Goal: Transaction & Acquisition: Purchase product/service

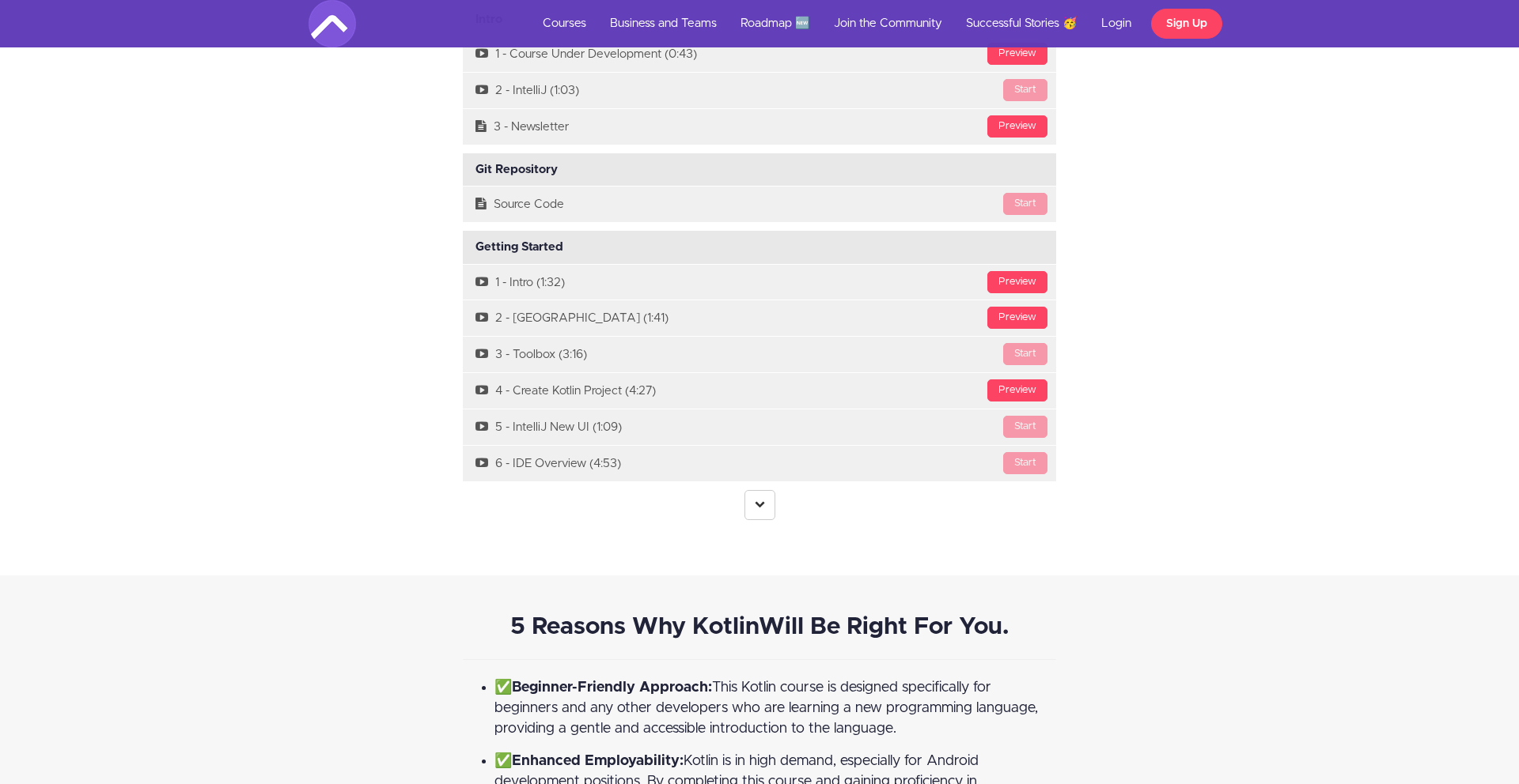
scroll to position [5333, 0]
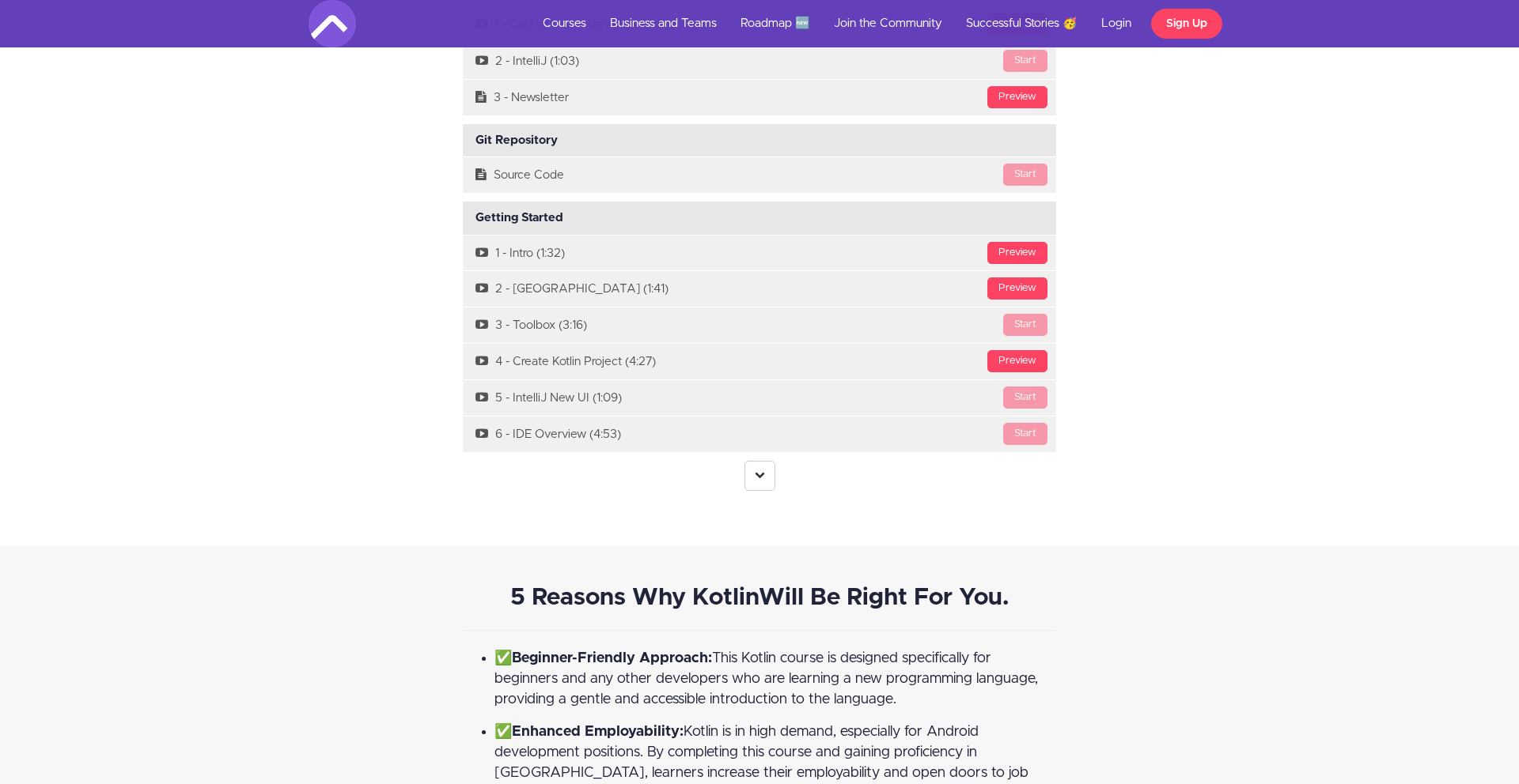
click at [742, 461] on center at bounding box center [759, 475] width 593 height 30
click at [766, 461] on link at bounding box center [760, 475] width 31 height 30
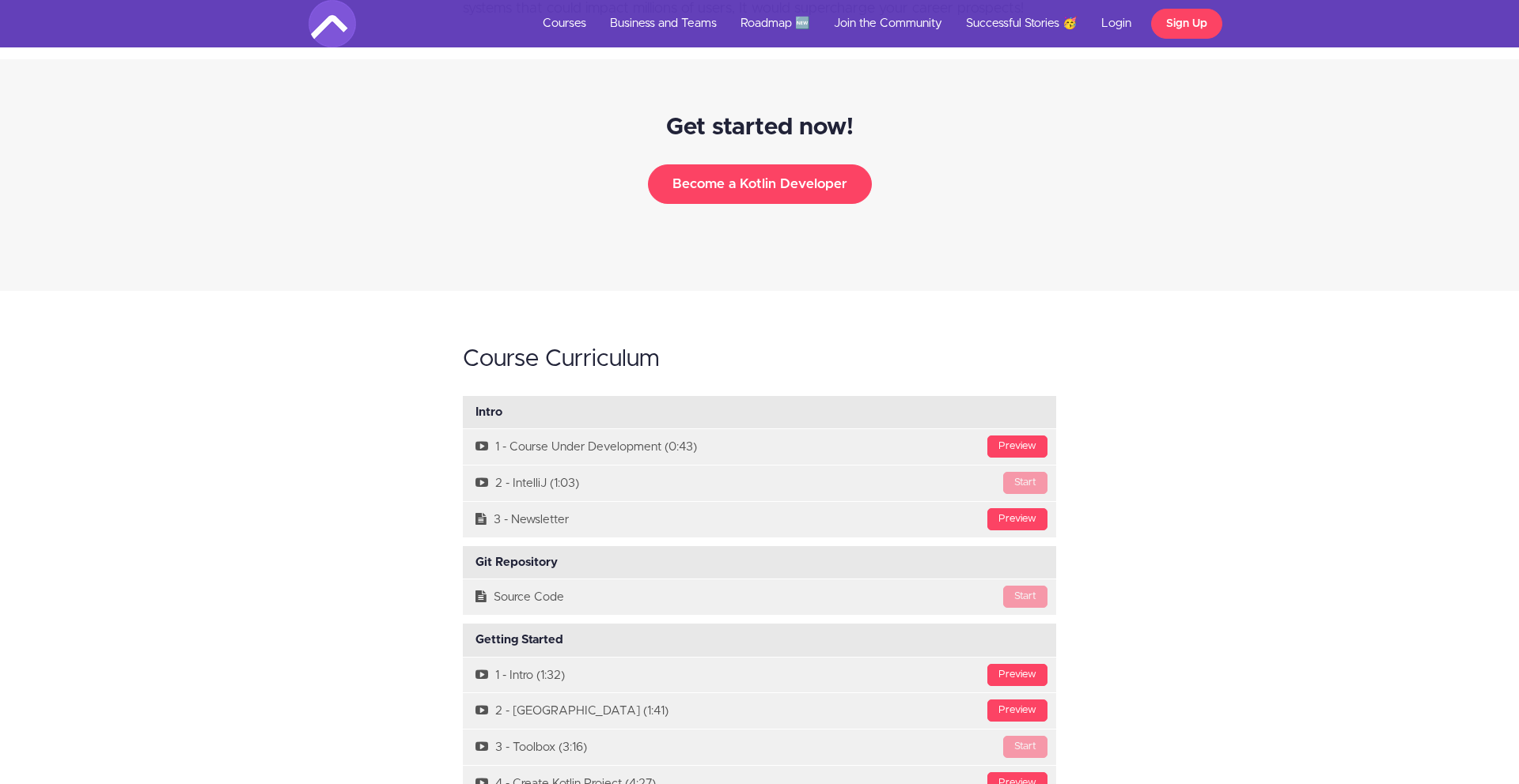
scroll to position [4900, 0]
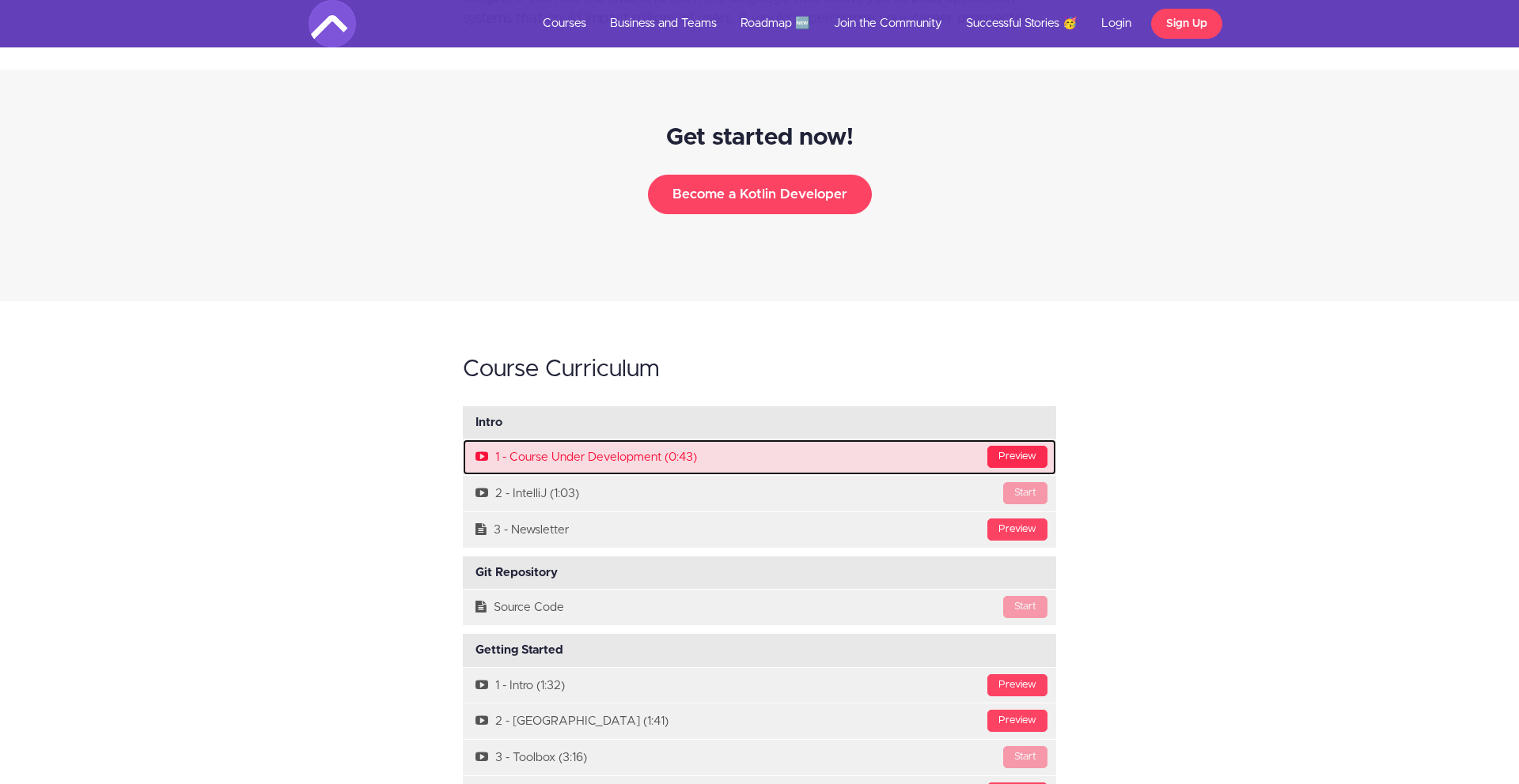
click at [1005, 446] on div "Preview" at bounding box center [1018, 457] width 61 height 22
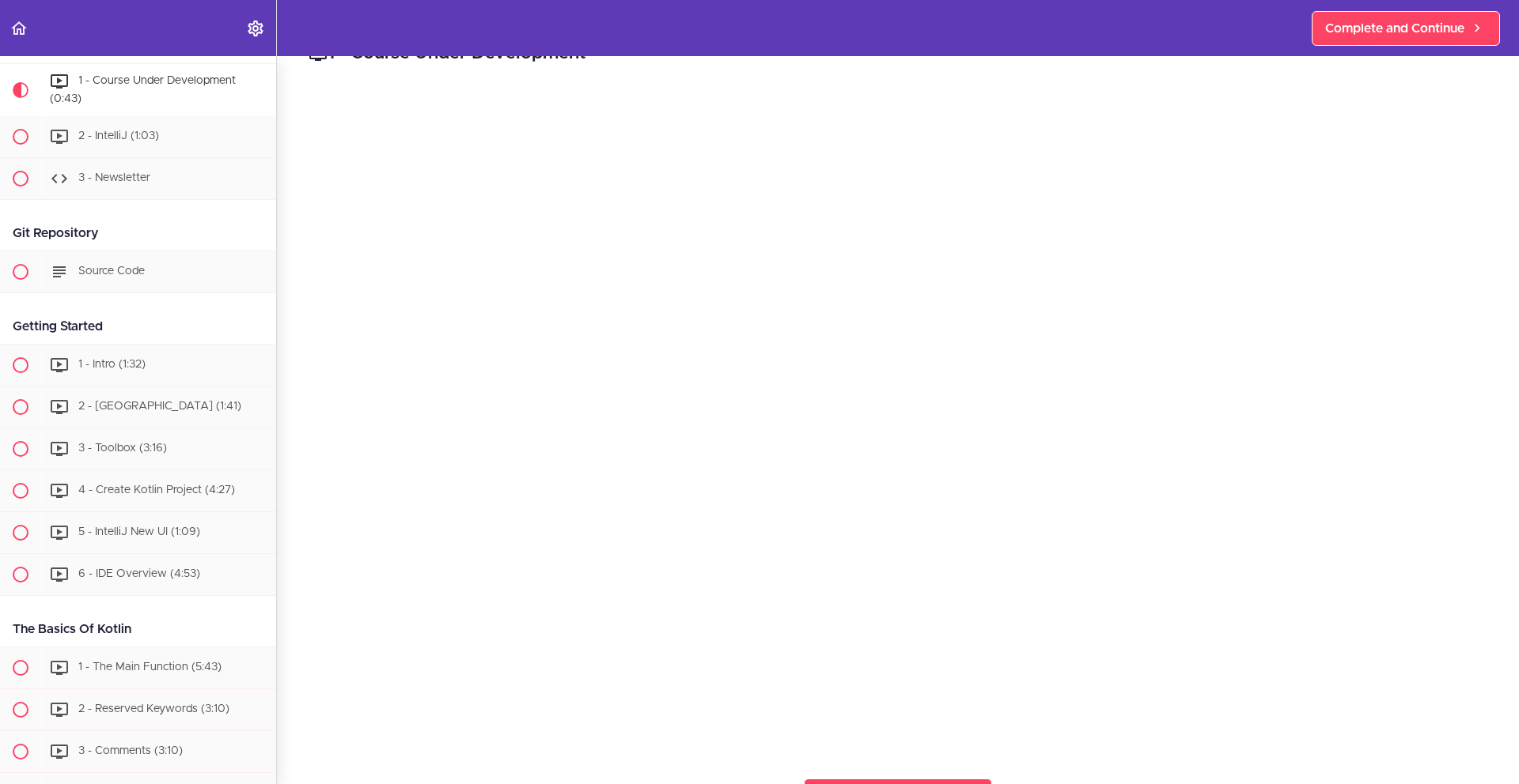
scroll to position [35, 0]
click at [1432, 35] on span "Complete and Continue" at bounding box center [1395, 27] width 140 height 19
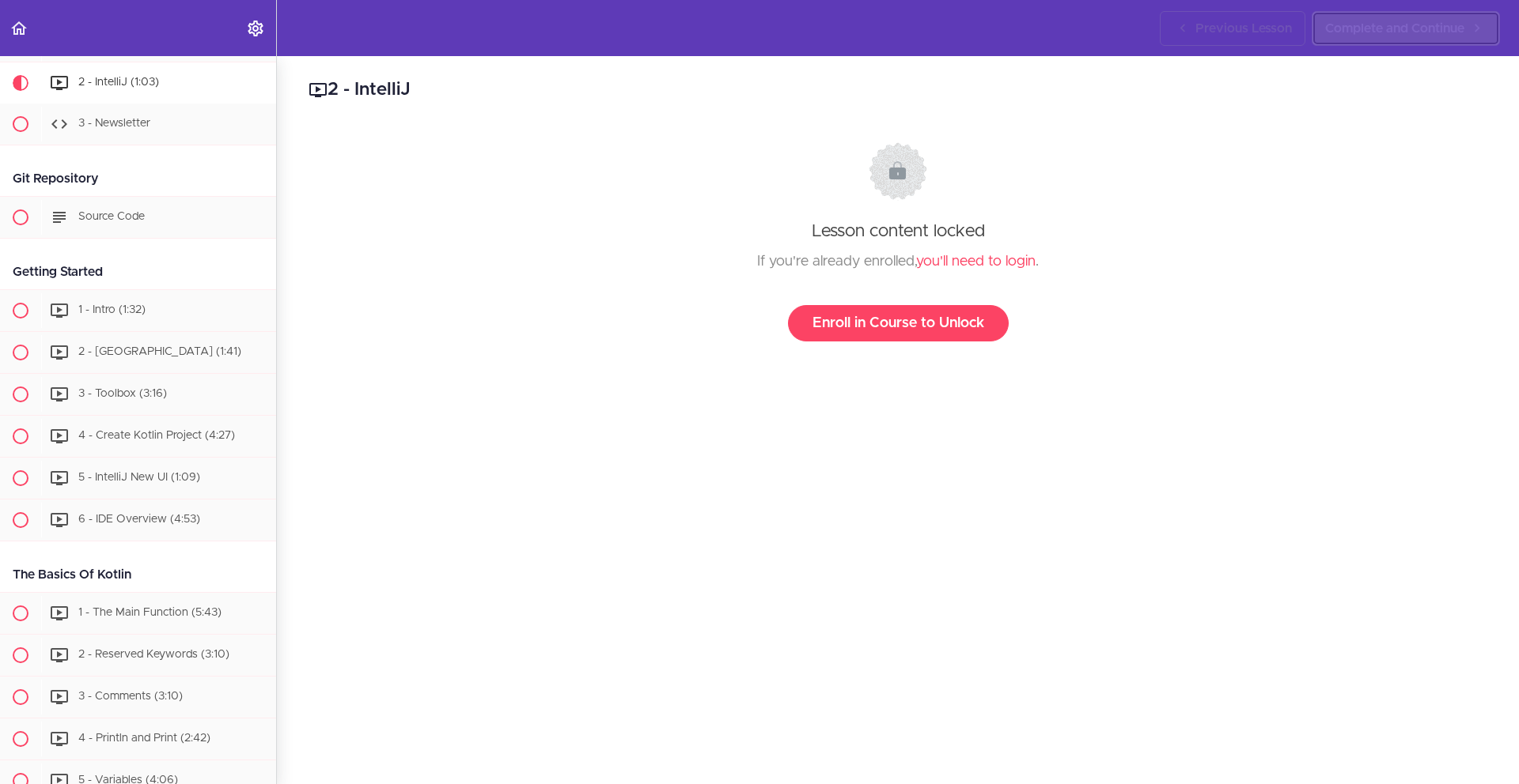
scroll to position [137, 0]
click at [918, 318] on link "Enroll in Course to Unlock" at bounding box center [899, 323] width 221 height 36
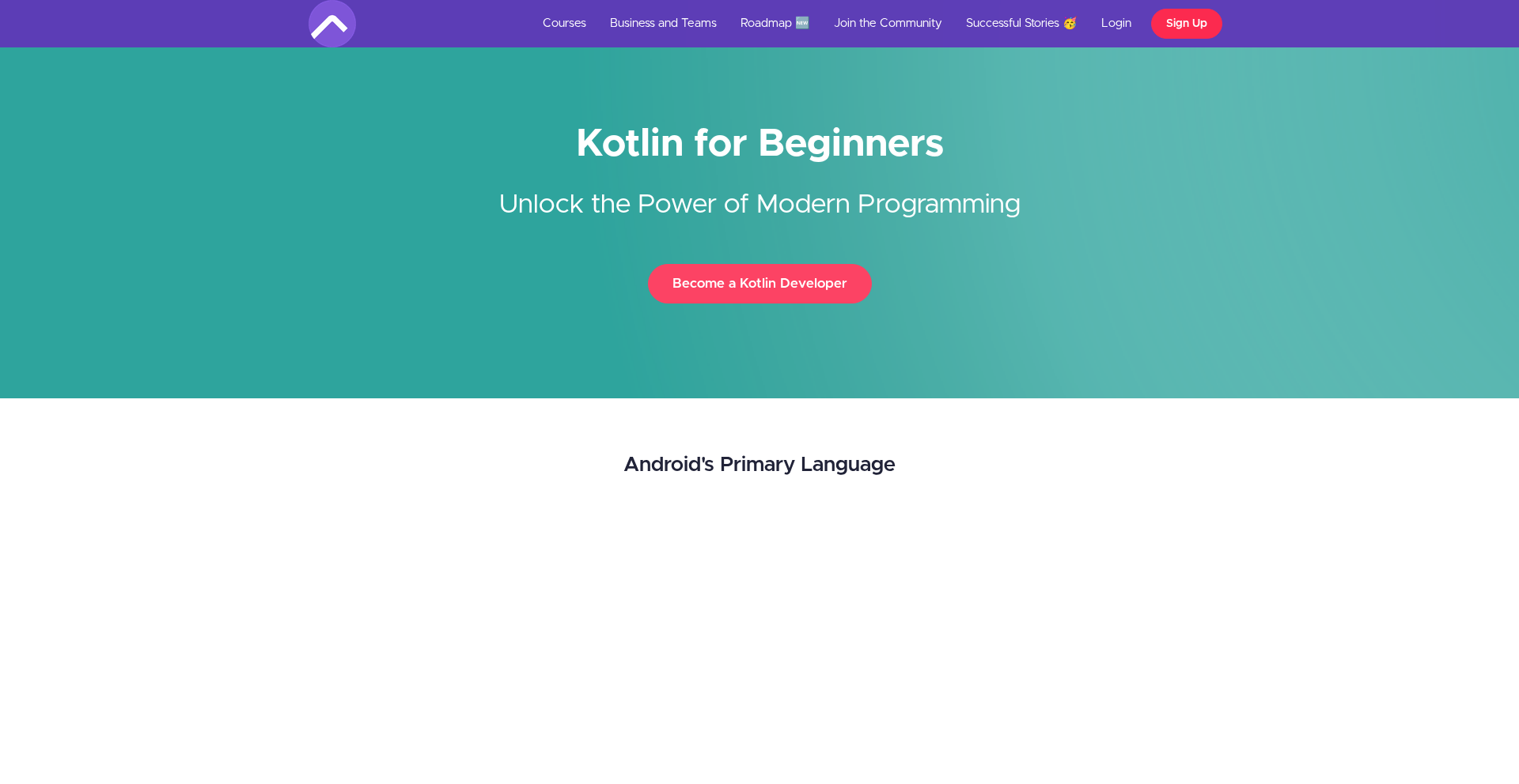
click at [1168, 25] on link "Sign Up" at bounding box center [1186, 23] width 71 height 30
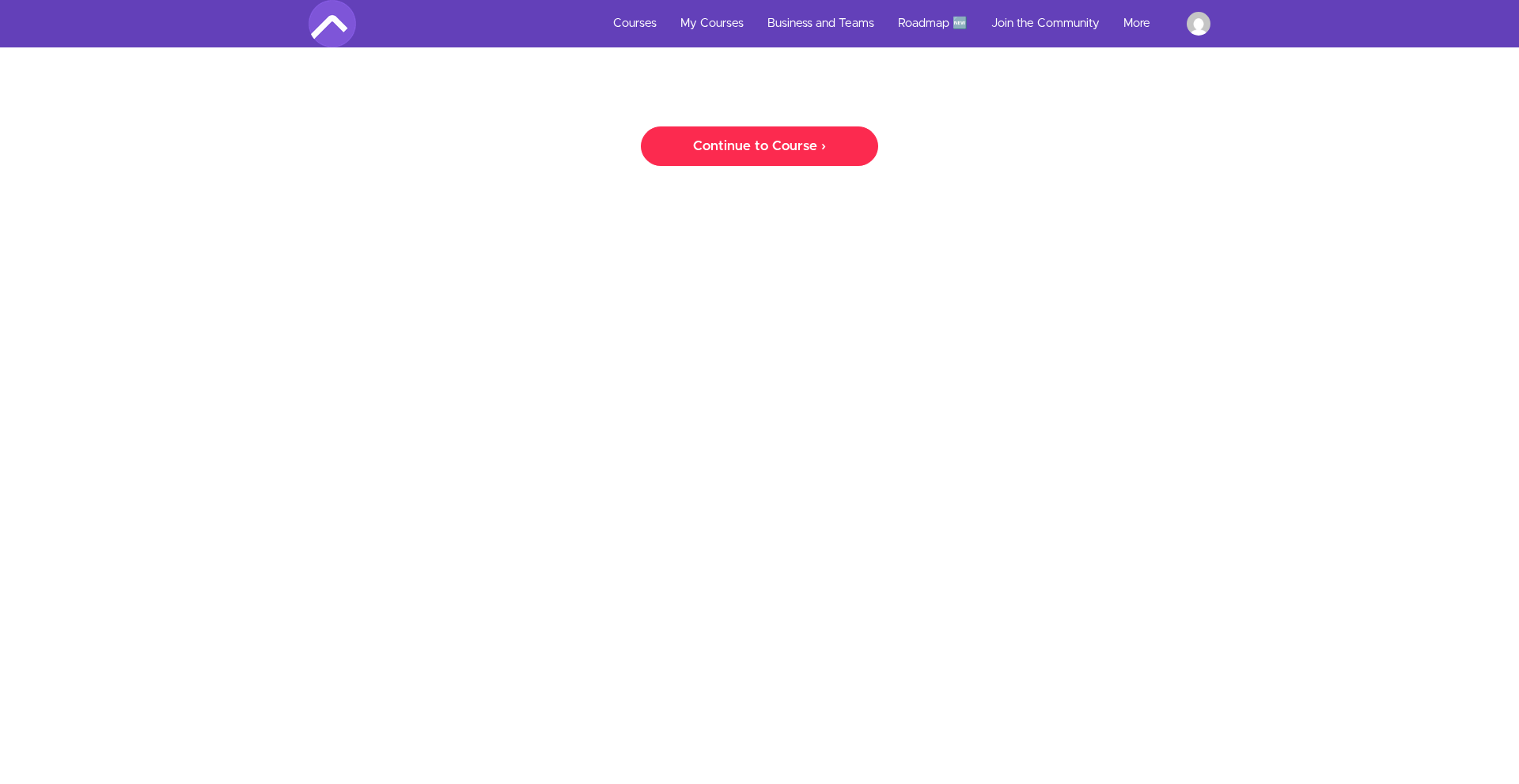
click at [809, 159] on link "Continue to Course ›" at bounding box center [759, 146] width 237 height 39
